Goal: Task Accomplishment & Management: Use online tool/utility

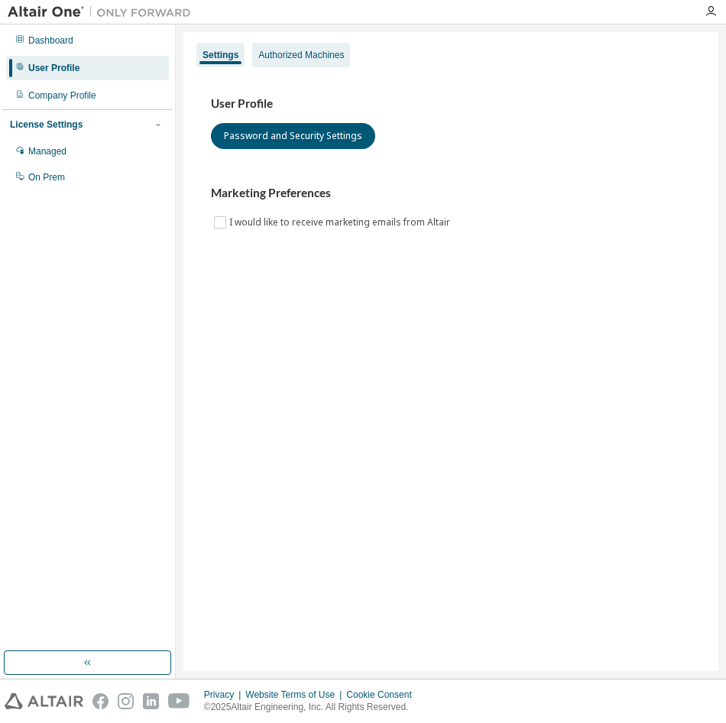
click at [295, 50] on div "Authorized Machines" at bounding box center [301, 55] width 86 height 12
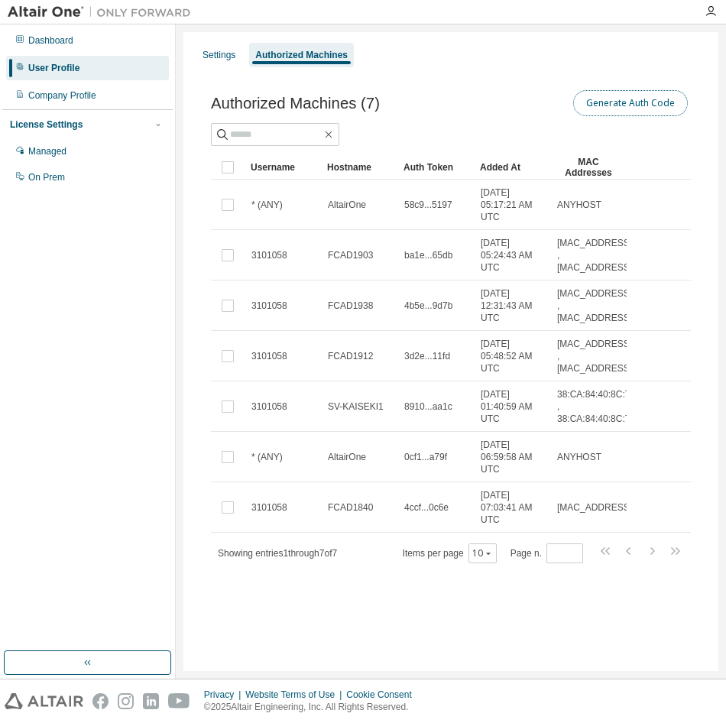
click at [649, 102] on button "Generate Auth Code" at bounding box center [630, 103] width 115 height 26
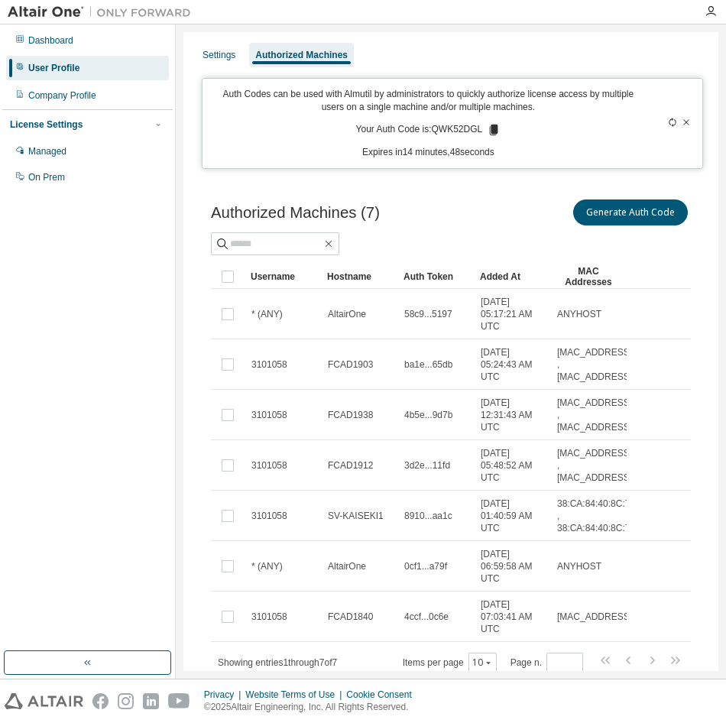
click at [490, 131] on icon at bounding box center [494, 130] width 8 height 11
click at [471, 222] on div "Generate Auth Code" at bounding box center [571, 212] width 240 height 32
click at [491, 131] on icon at bounding box center [494, 130] width 8 height 11
